Goal: Task Accomplishment & Management: Use online tool/utility

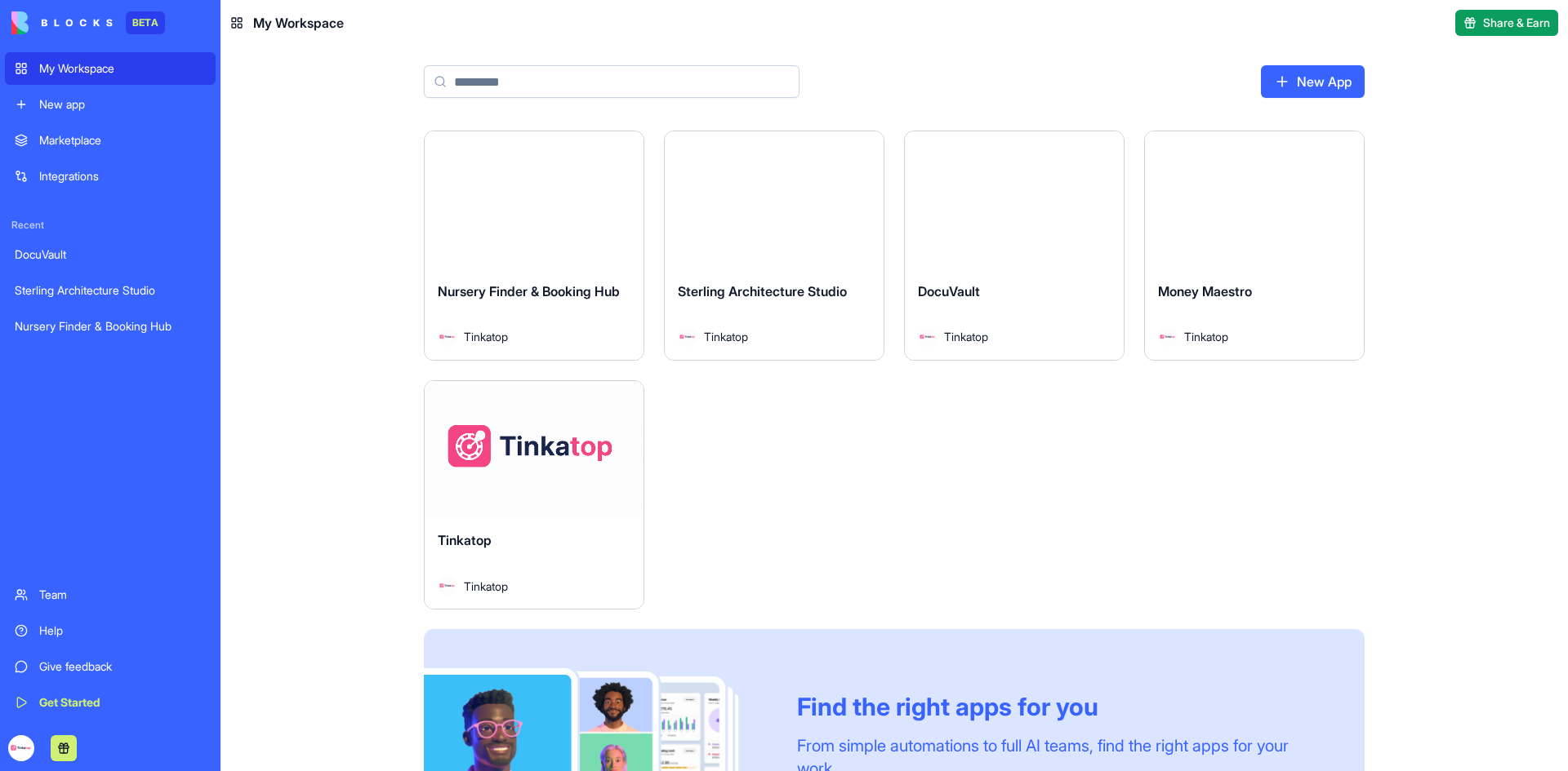
click at [28, 624] on link "Help" at bounding box center [111, 631] width 211 height 33
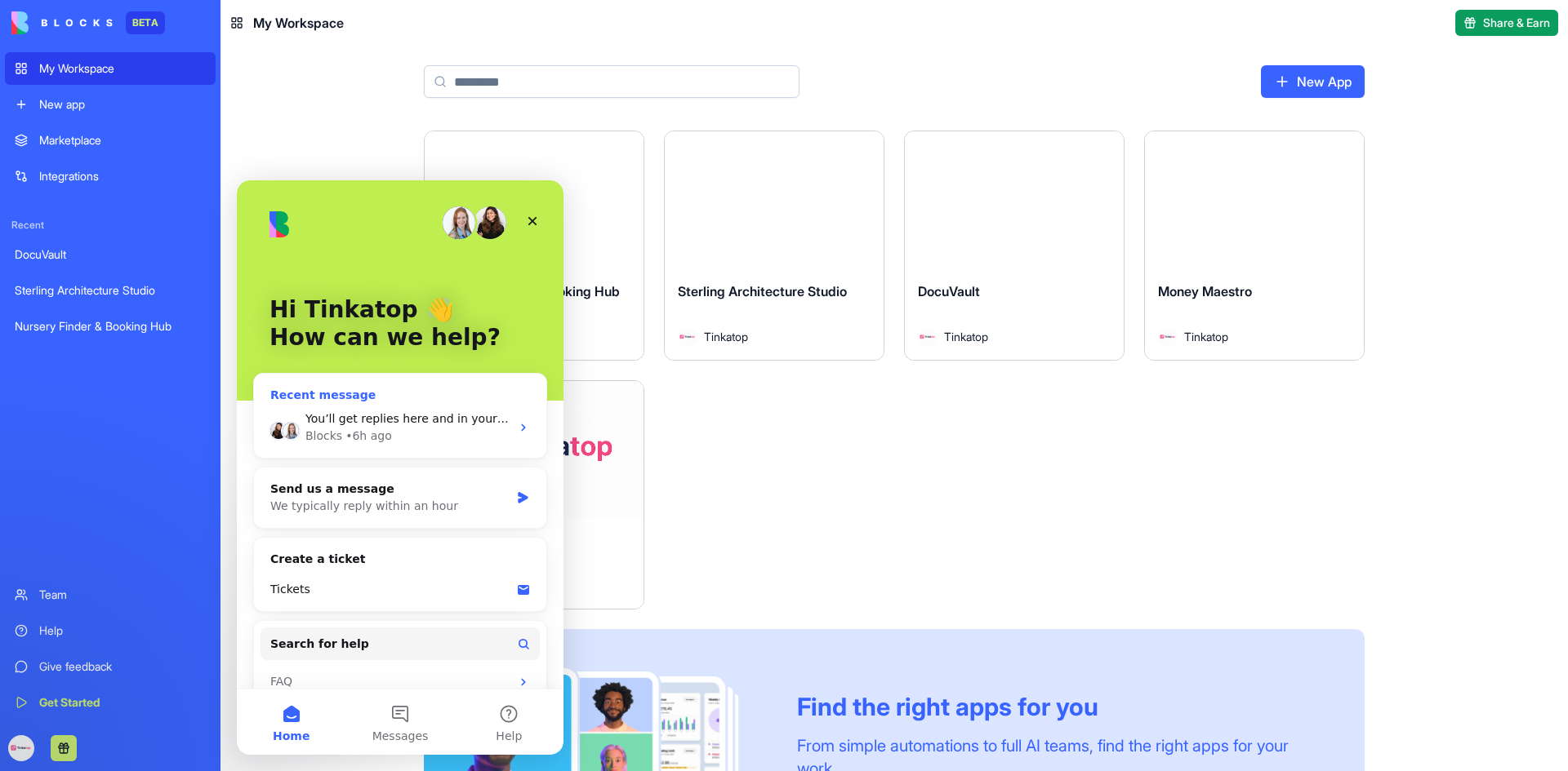
click at [481, 428] on div "Blocks • 6h ago" at bounding box center [408, 436] width 205 height 17
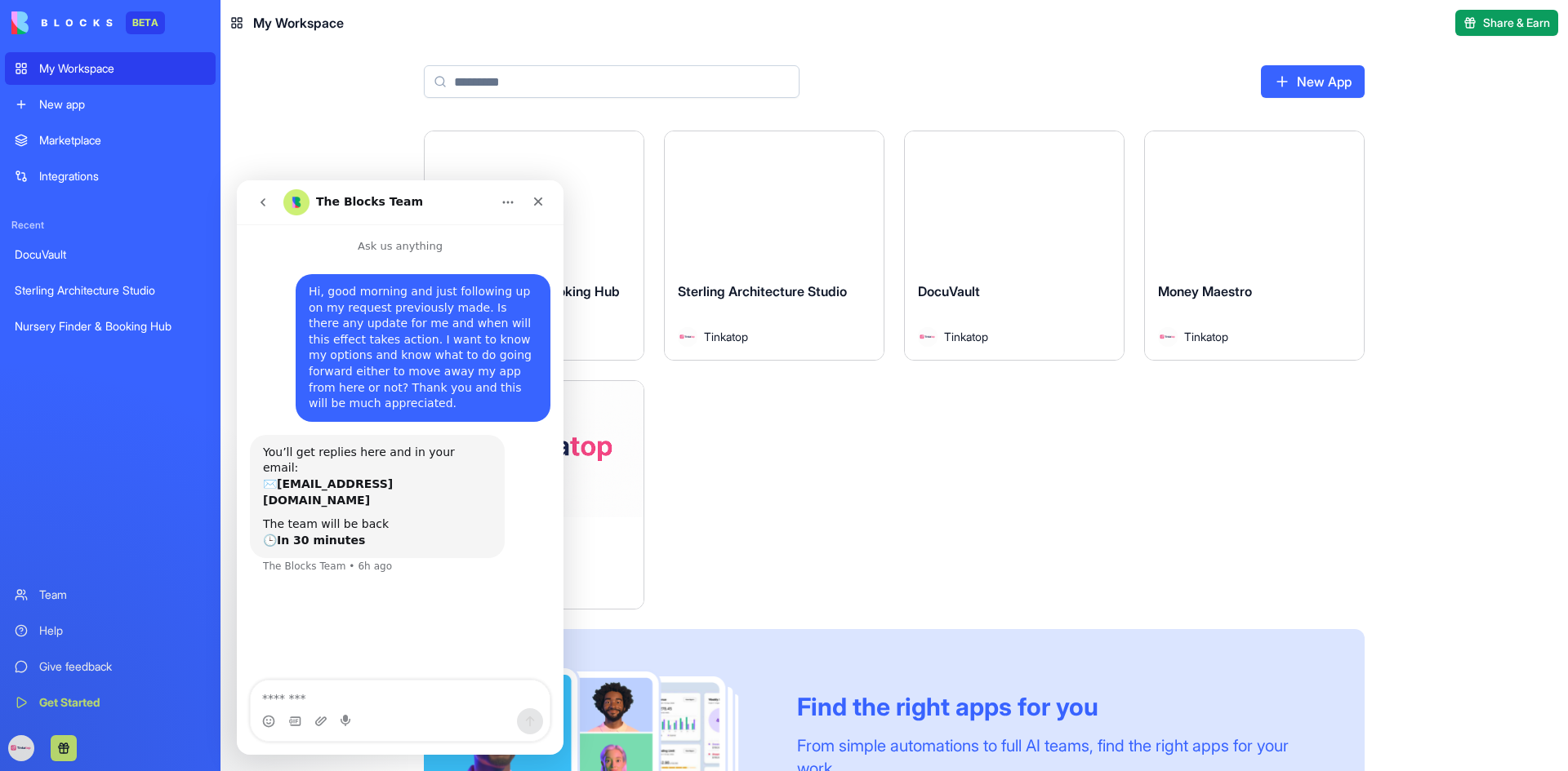
click at [261, 202] on icon "go back" at bounding box center [263, 202] width 5 height 8
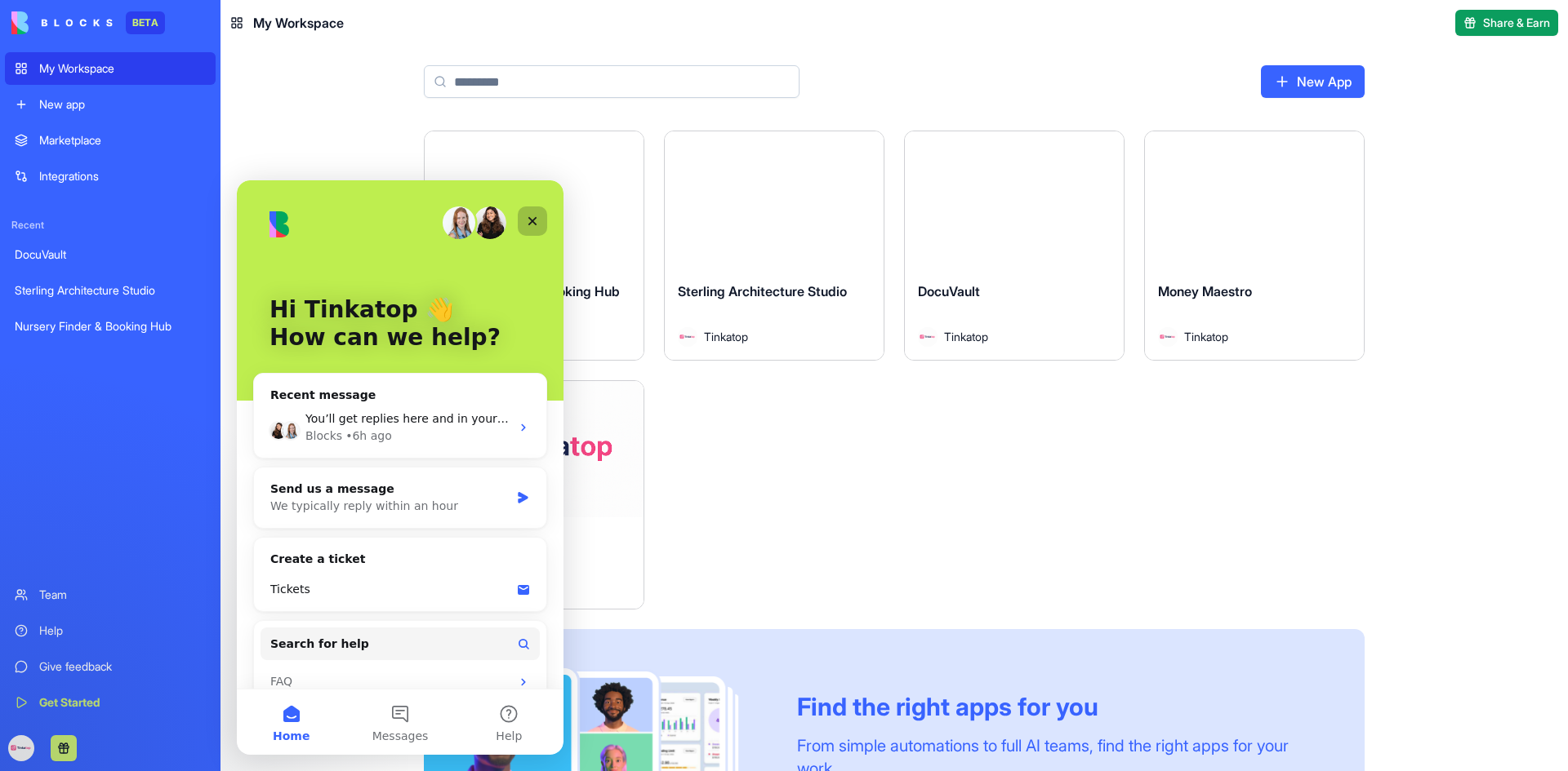
click at [530, 219] on icon "Close" at bounding box center [533, 221] width 9 height 9
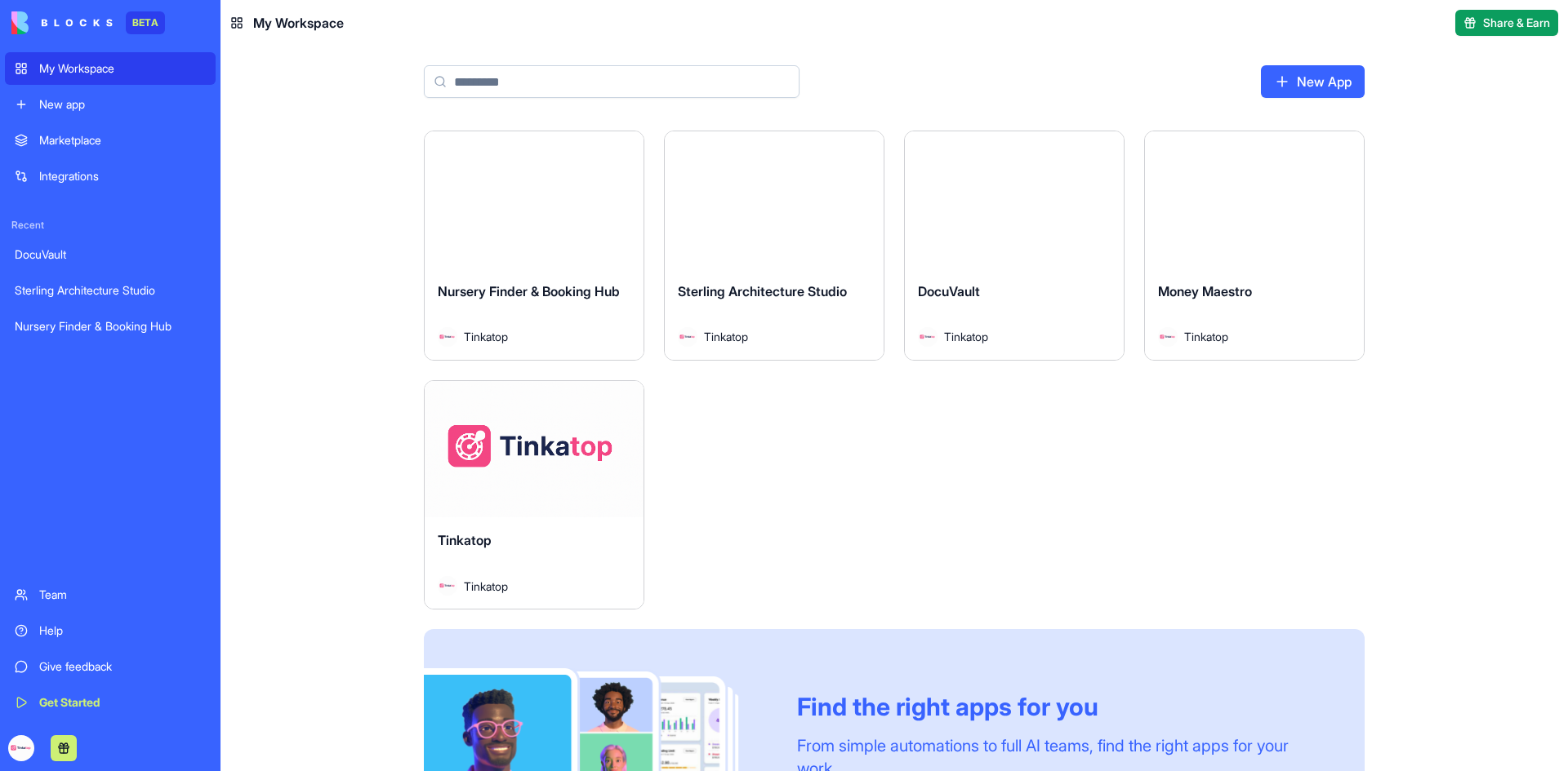
click at [786, 231] on div "Launch" at bounding box center [773, 199] width 219 height 137
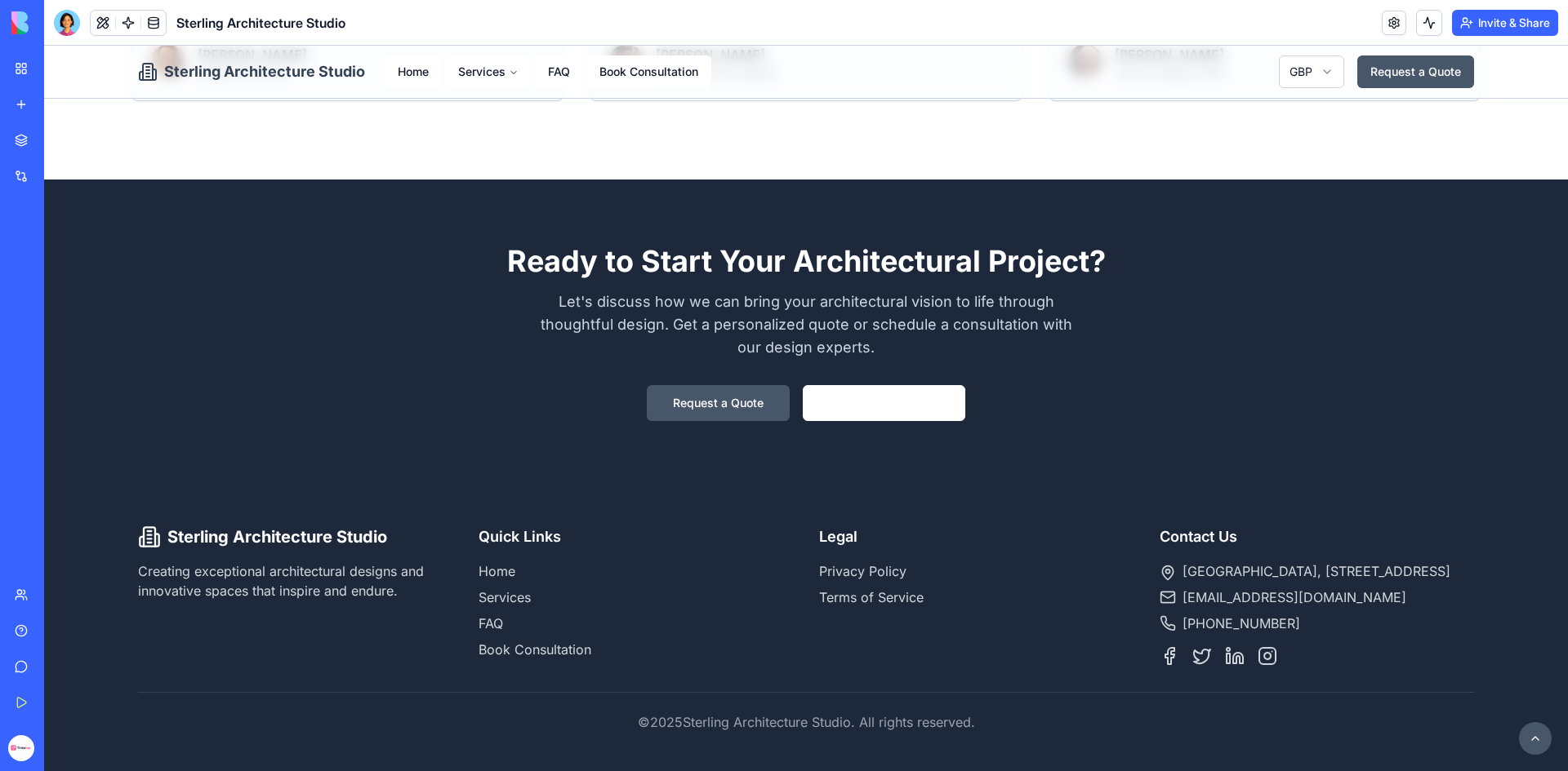
scroll to position [1900, 0]
